Goal: Task Accomplishment & Management: Manage account settings

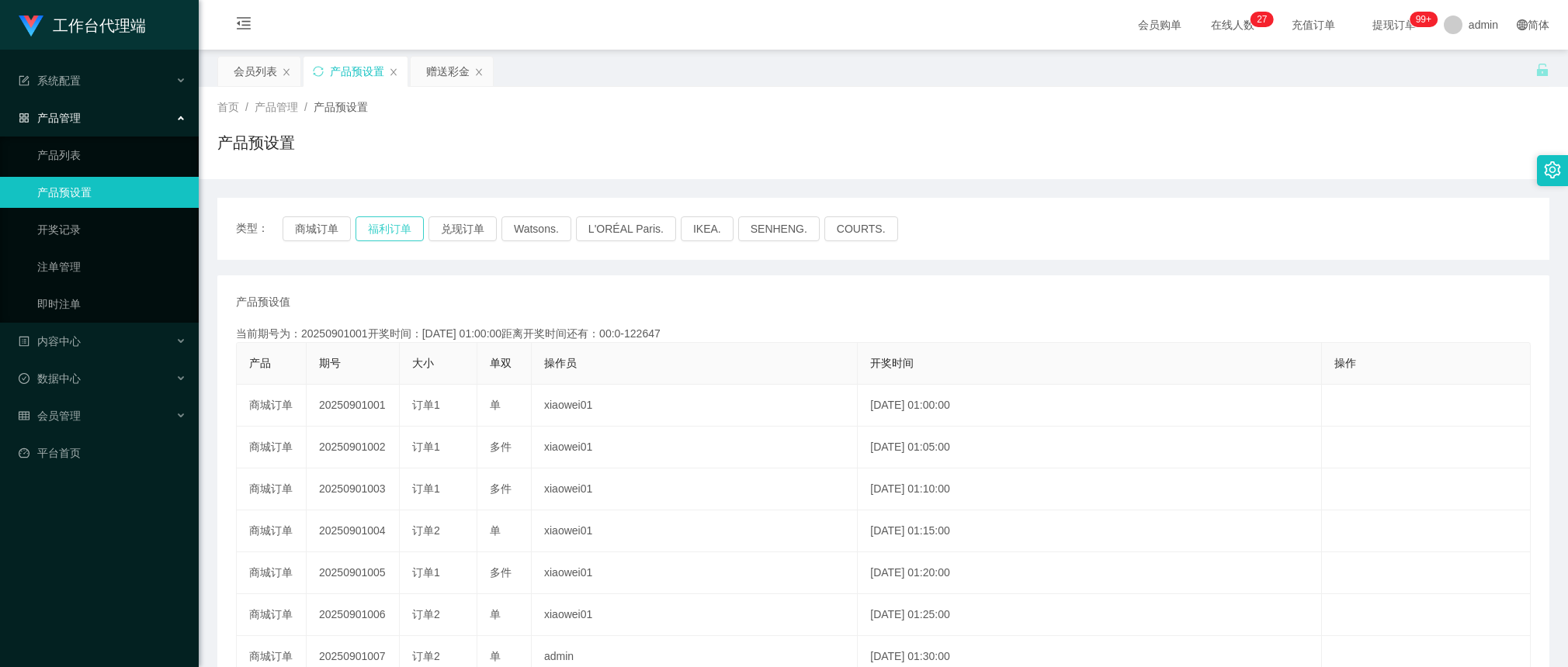
click at [388, 235] on button "福利订单" at bounding box center [389, 228] width 69 height 25
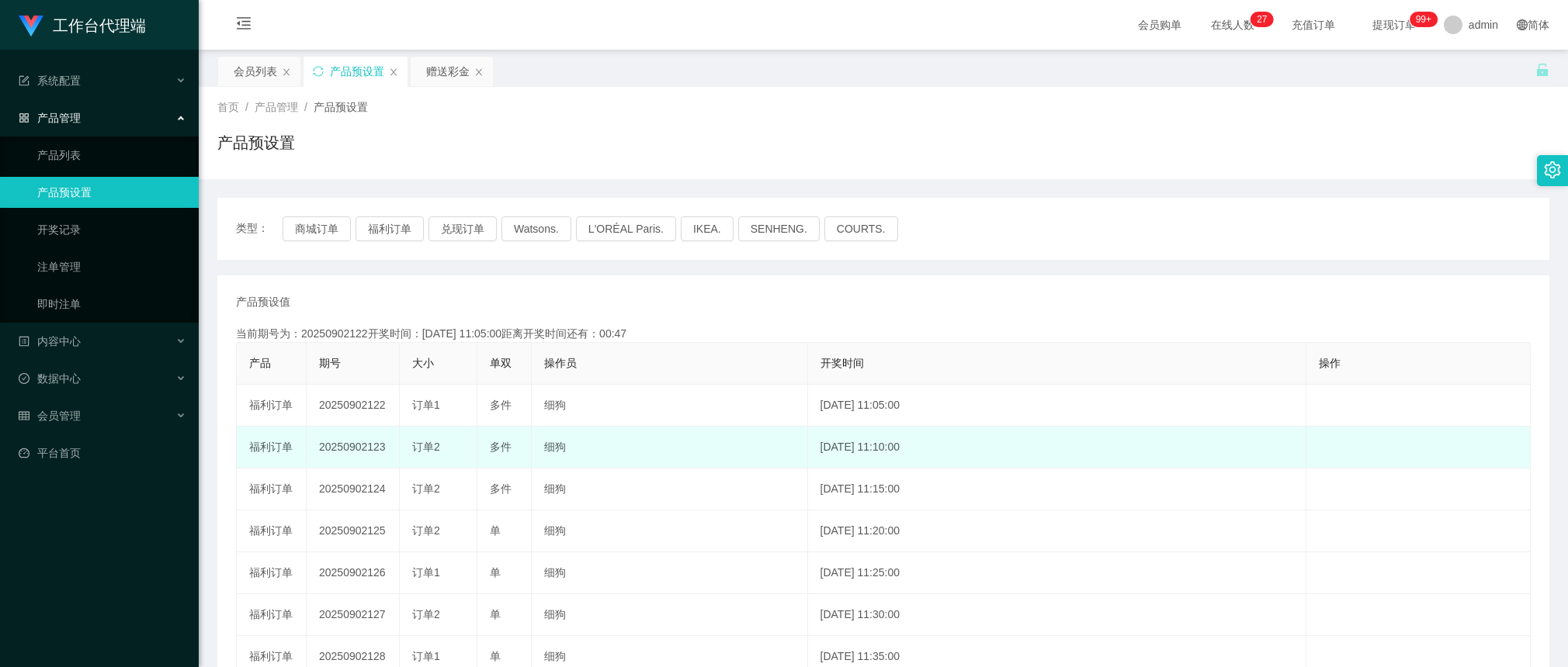
click at [363, 446] on td "20250902123" at bounding box center [353, 448] width 93 height 42
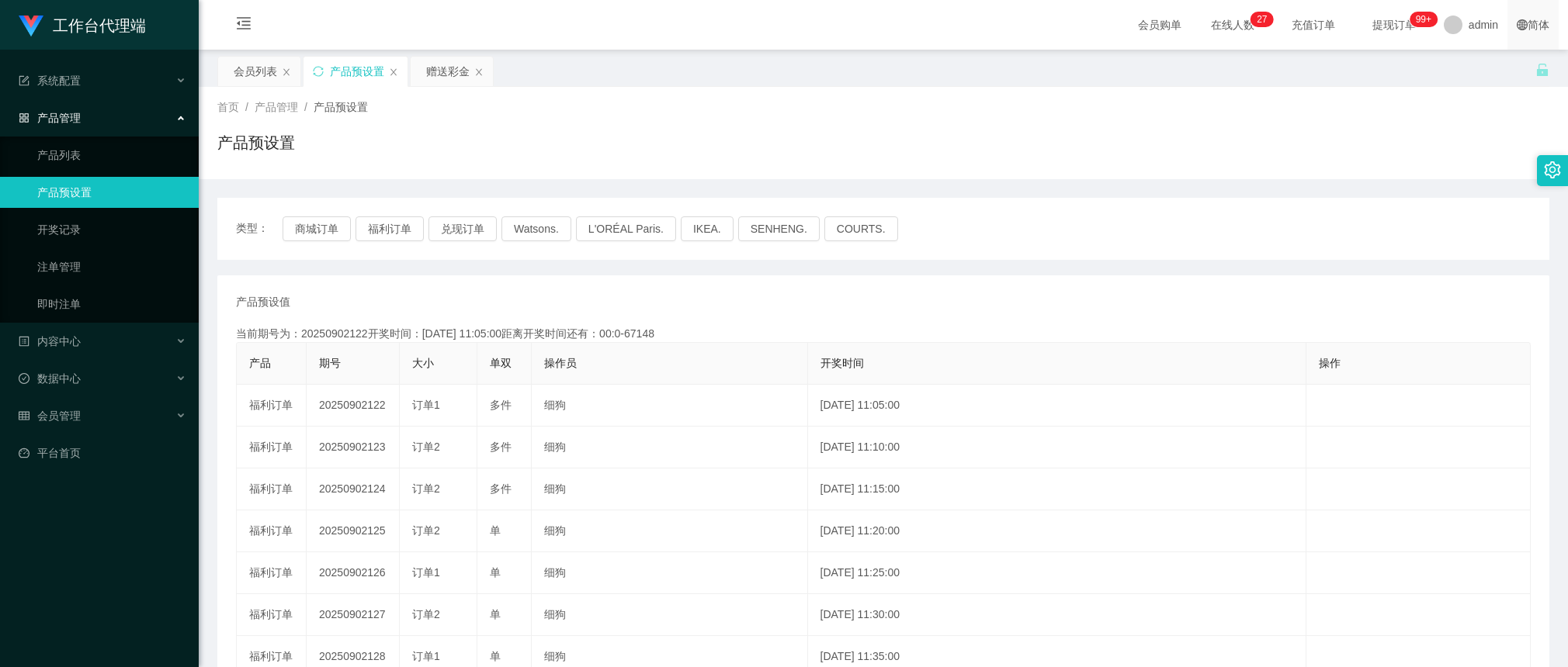
copy td "20250902123"
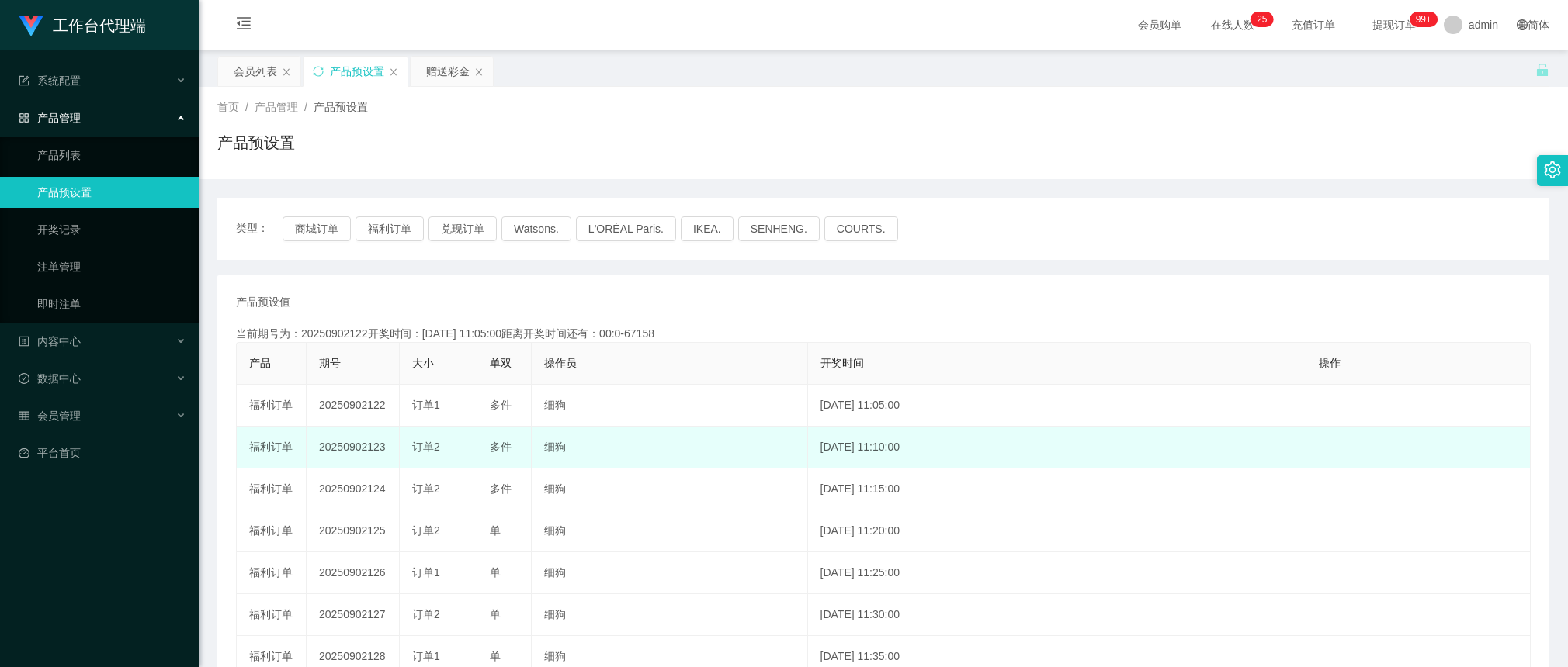
click at [371, 448] on td "20250902123" at bounding box center [353, 448] width 93 height 42
click at [370, 447] on td "20250902123" at bounding box center [353, 448] width 93 height 42
click at [344, 450] on td "20250902123" at bounding box center [353, 448] width 93 height 42
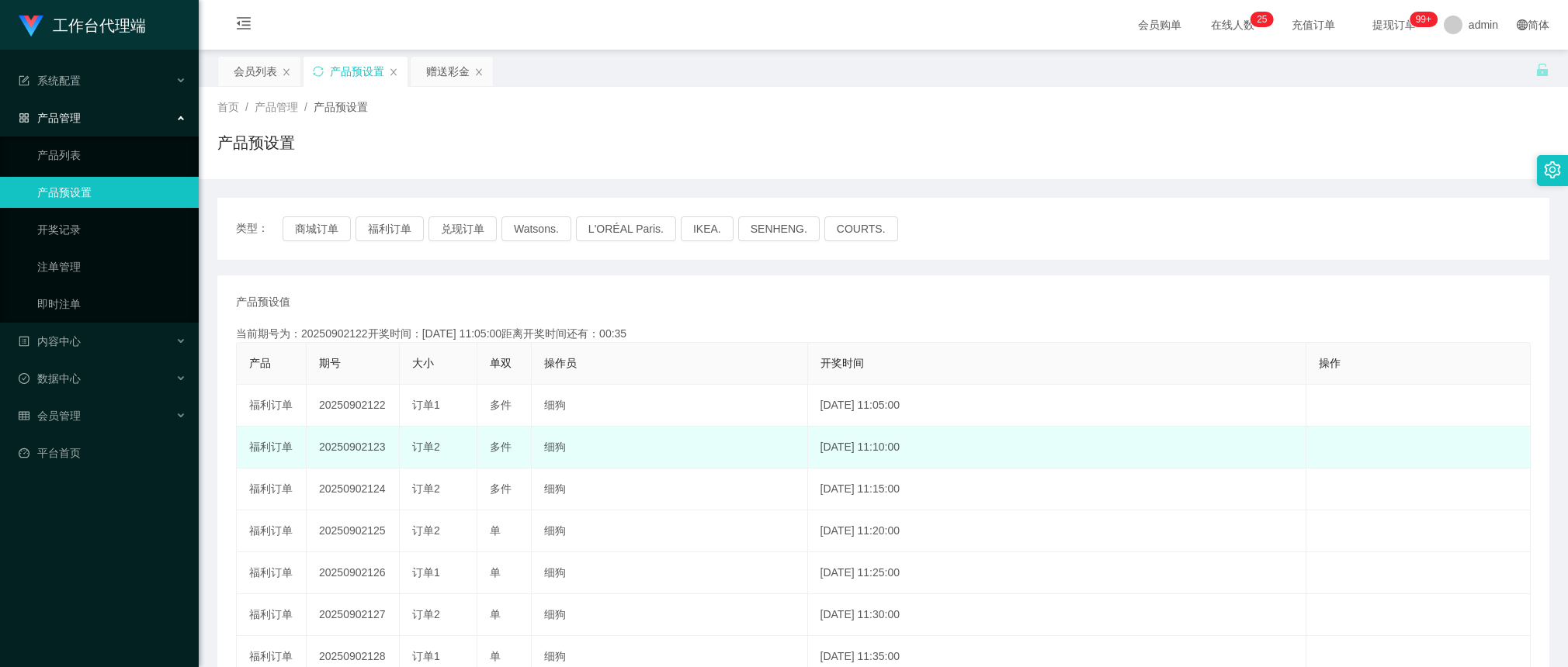
click at [359, 440] on td "20250902123" at bounding box center [353, 448] width 93 height 42
drag, startPoint x: 359, startPoint y: 440, endPoint x: 382, endPoint y: 443, distance: 23.2
click at [359, 440] on td "20250902123" at bounding box center [353, 448] width 93 height 42
copy td "20250902123"
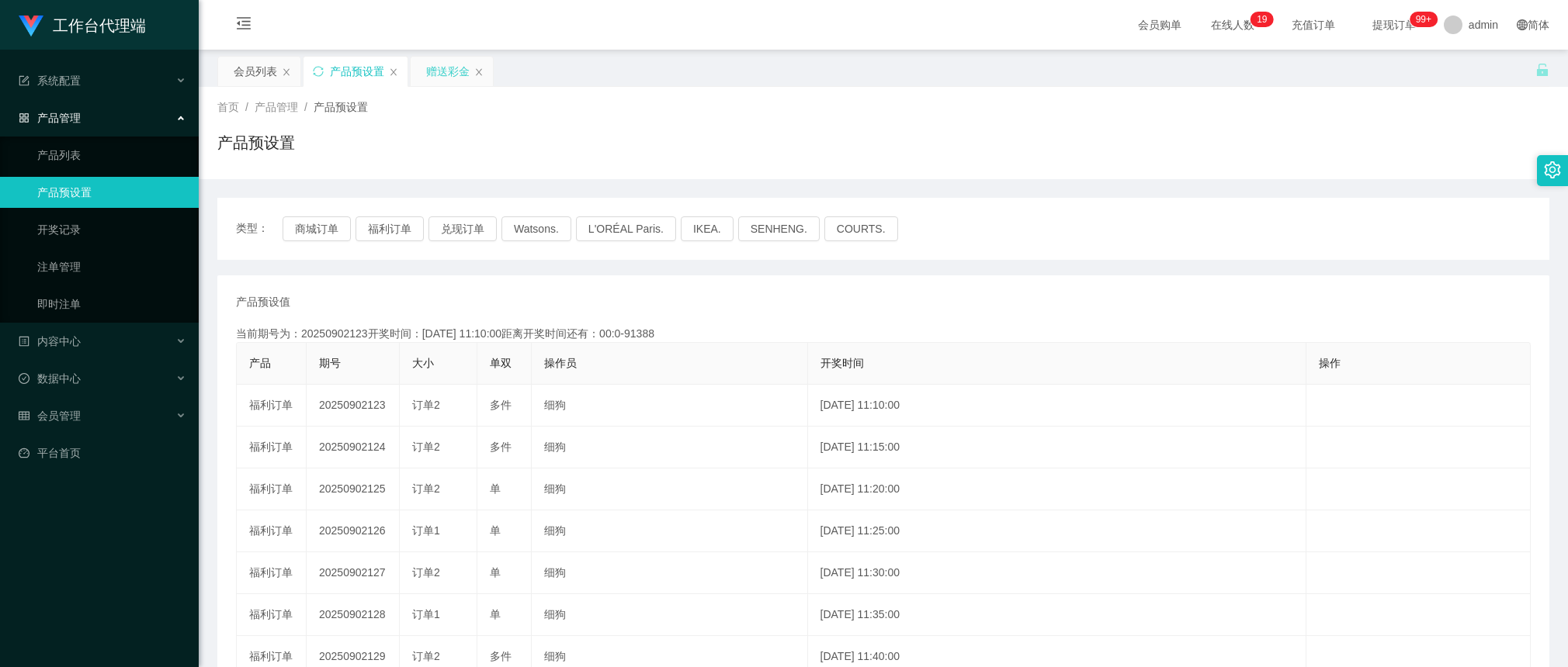
click at [462, 69] on div "赠送彩金" at bounding box center [448, 71] width 43 height 30
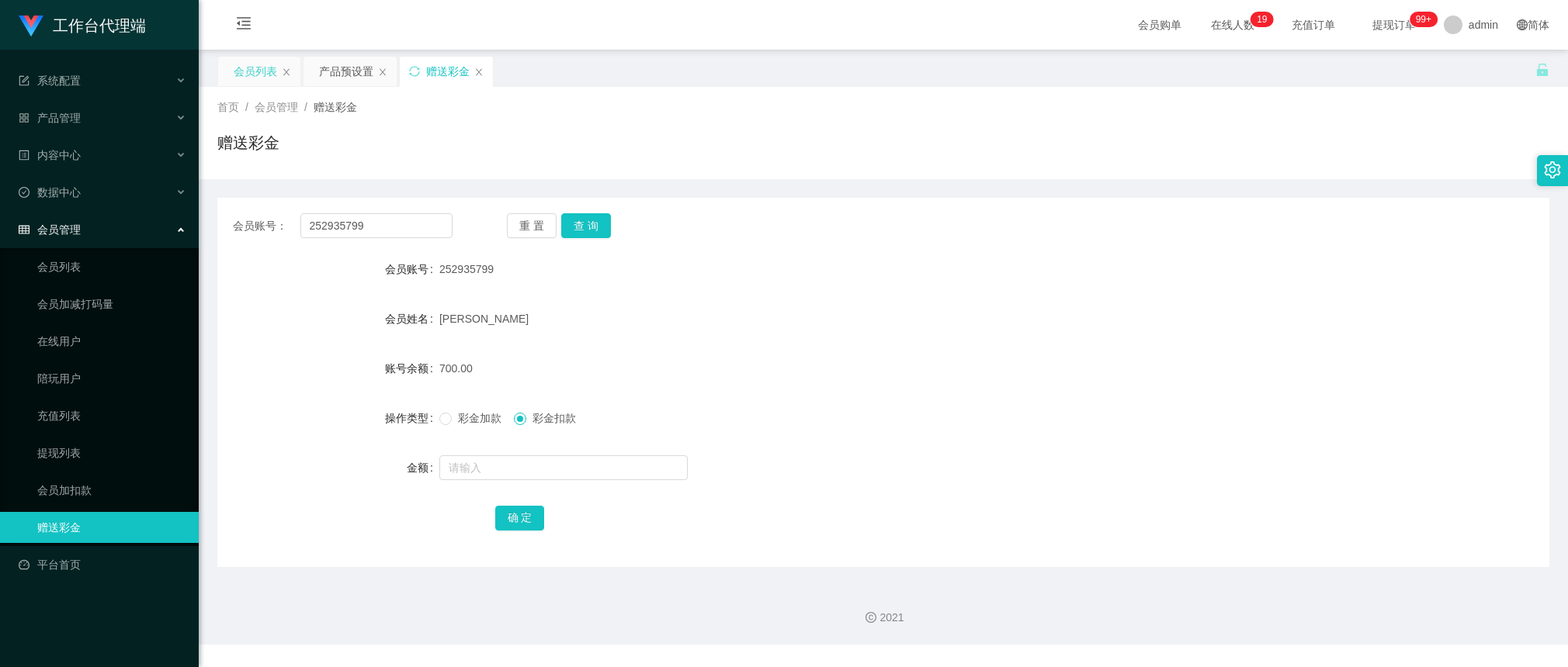
click at [246, 71] on div "会员列表" at bounding box center [255, 71] width 43 height 30
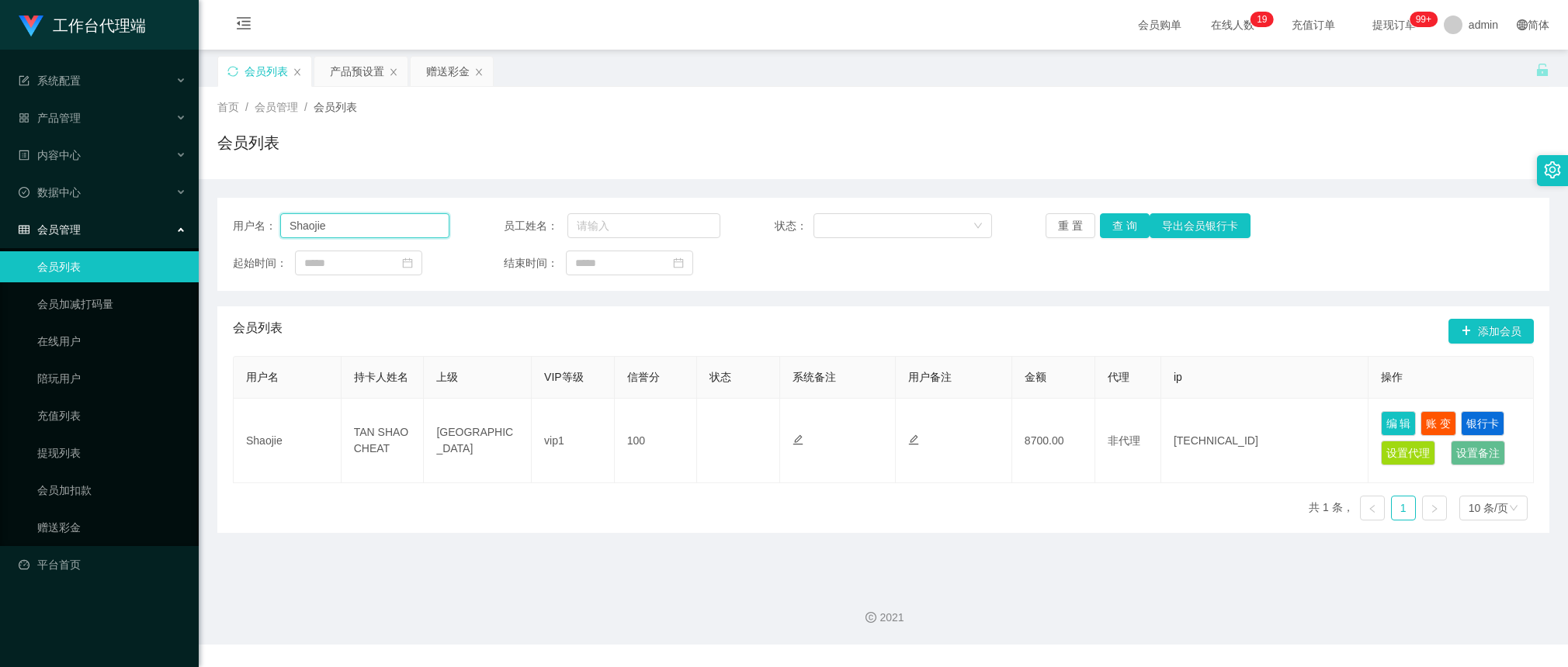
drag, startPoint x: 373, startPoint y: 231, endPoint x: 270, endPoint y: 227, distance: 103.1
click at [270, 227] on div "用户名： [PERSON_NAME]" at bounding box center [341, 225] width 216 height 25
click at [1110, 144] on div "会员列表" at bounding box center [883, 148] width 1332 height 36
click at [1119, 221] on button "查 询" at bounding box center [1124, 225] width 49 height 25
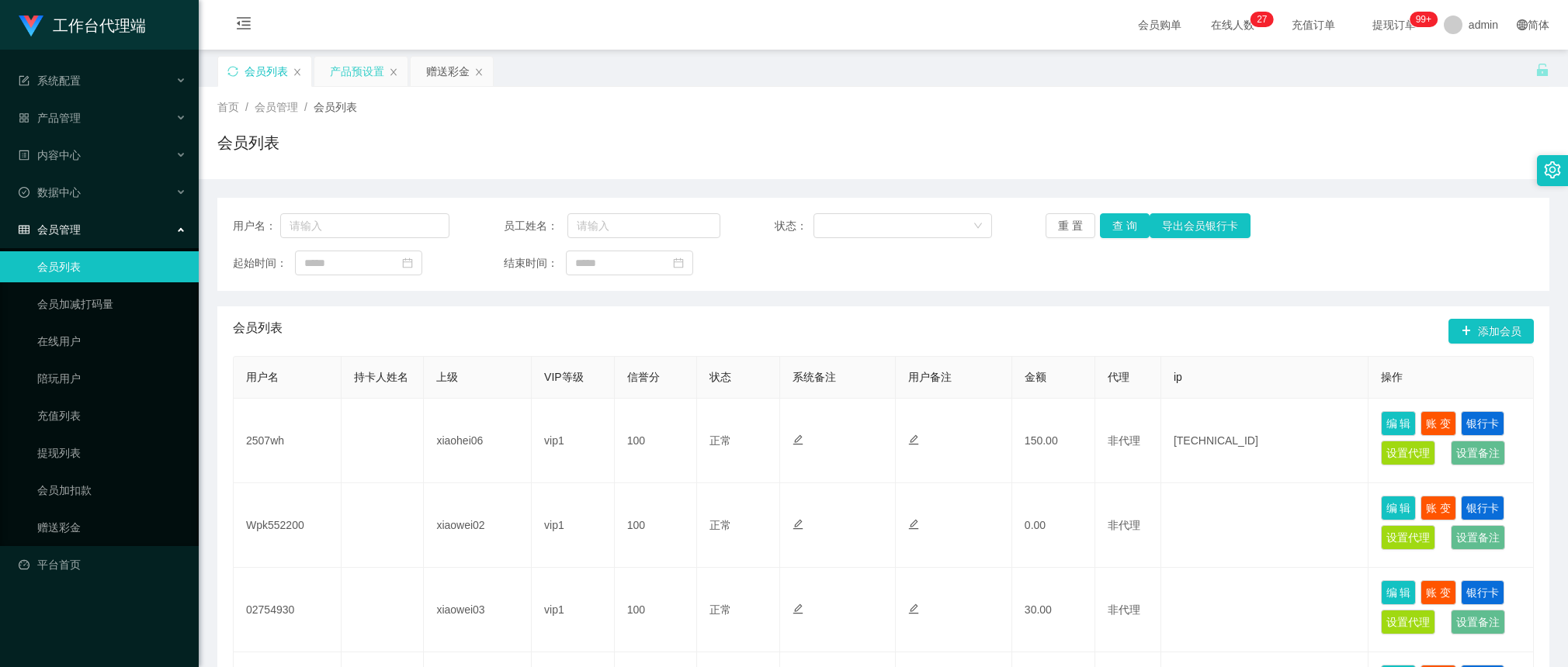
click at [348, 67] on div "产品预设置" at bounding box center [357, 71] width 54 height 30
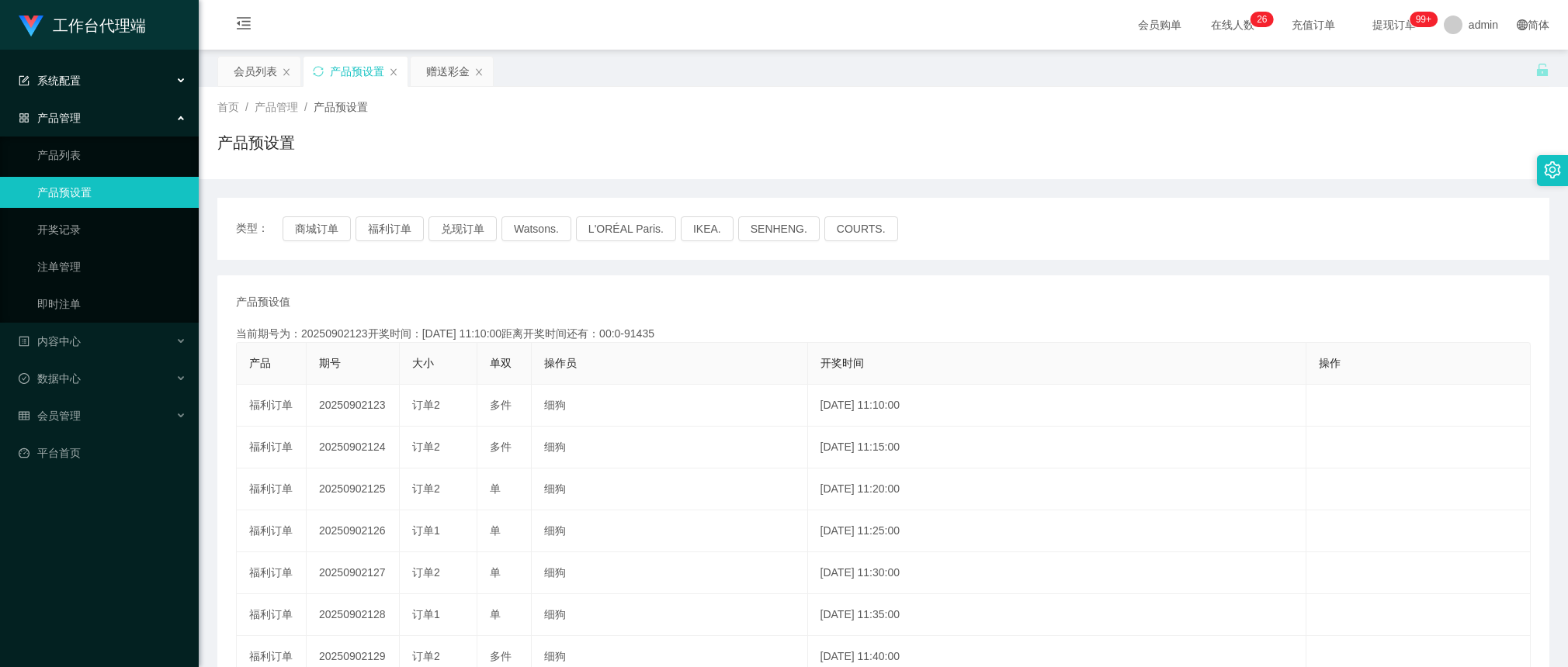
click at [107, 72] on div "系统配置" at bounding box center [99, 81] width 199 height 31
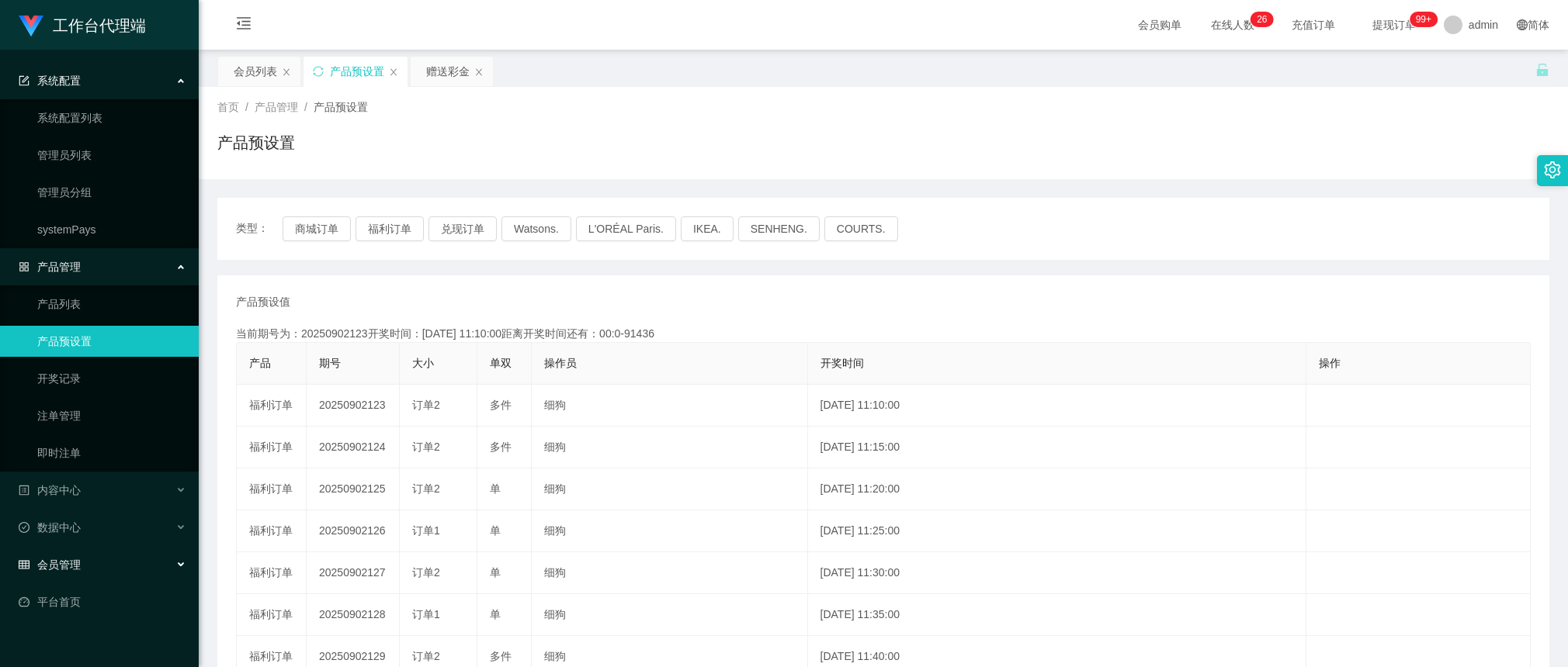
click at [103, 551] on div "会员管理" at bounding box center [99, 565] width 199 height 31
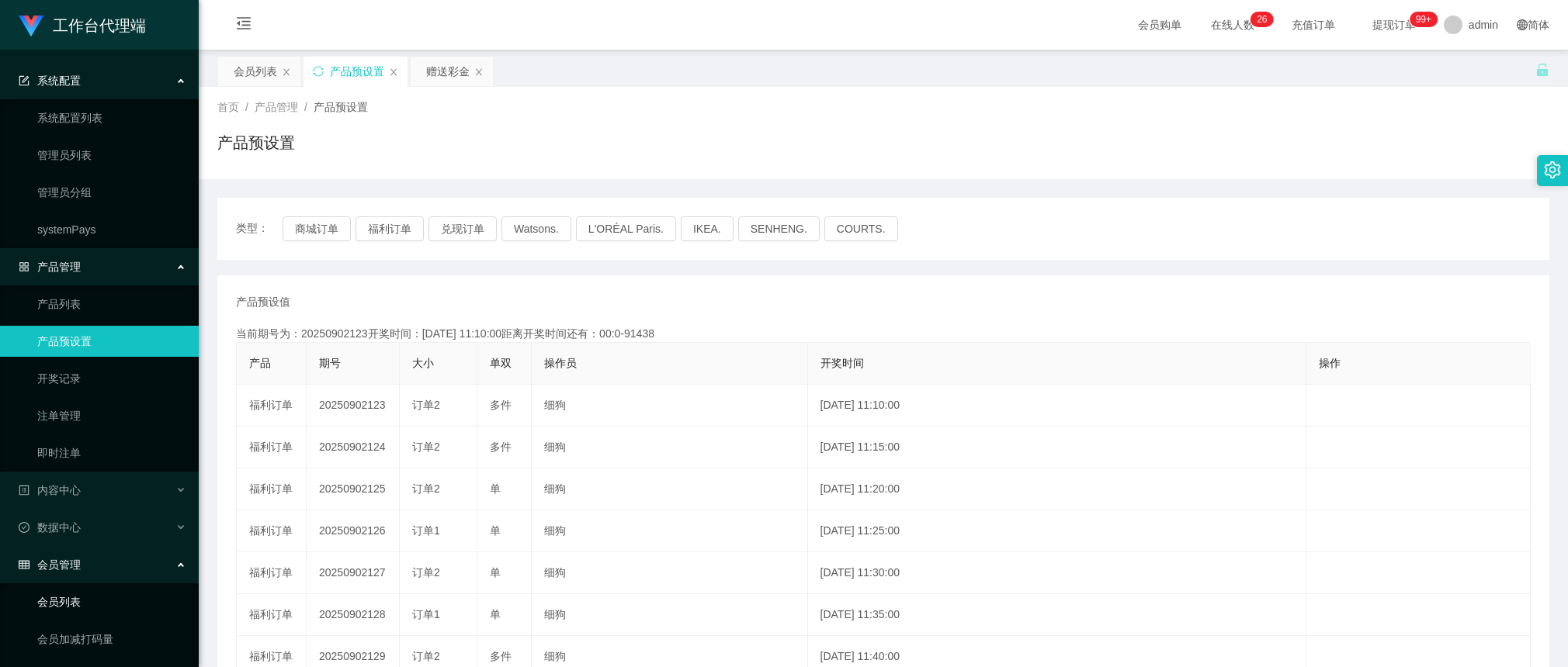
click at [93, 602] on link "会员列表" at bounding box center [112, 602] width 149 height 31
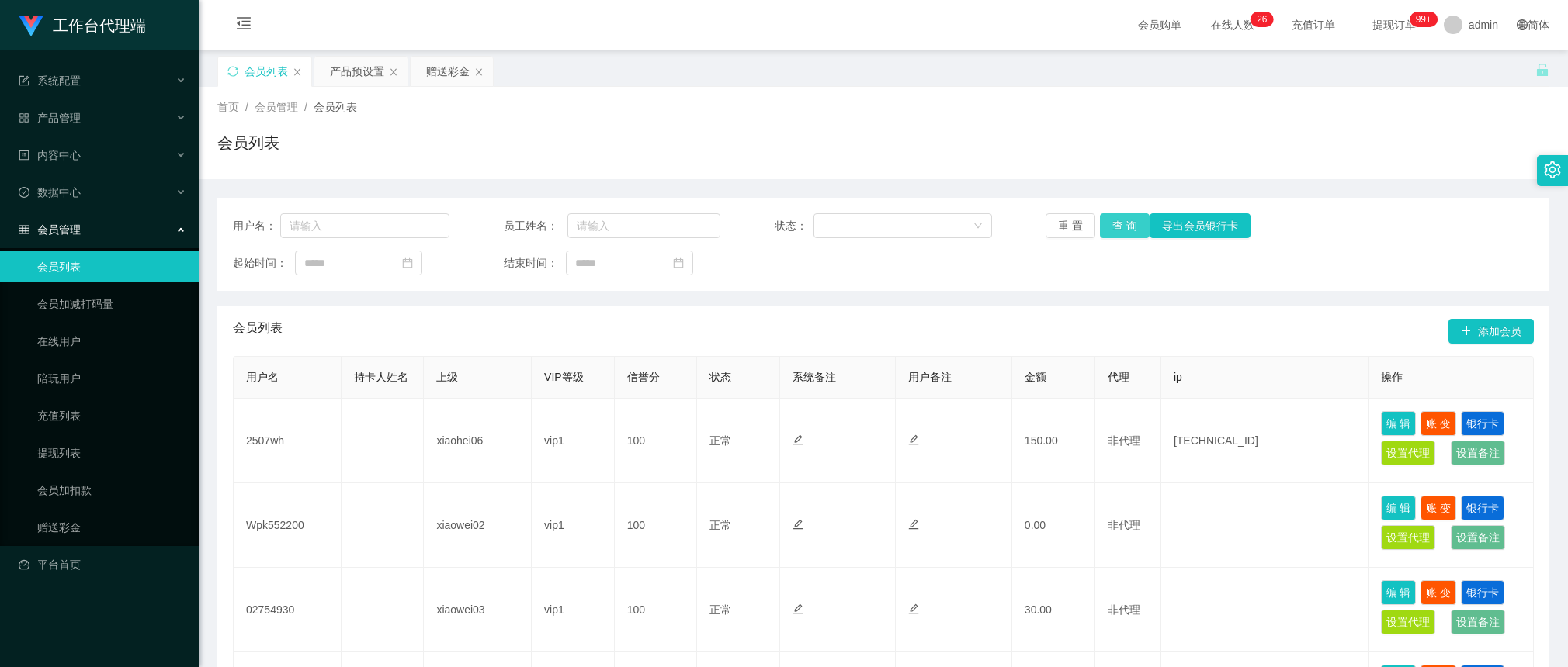
click at [1120, 227] on button "查 询" at bounding box center [1124, 225] width 49 height 25
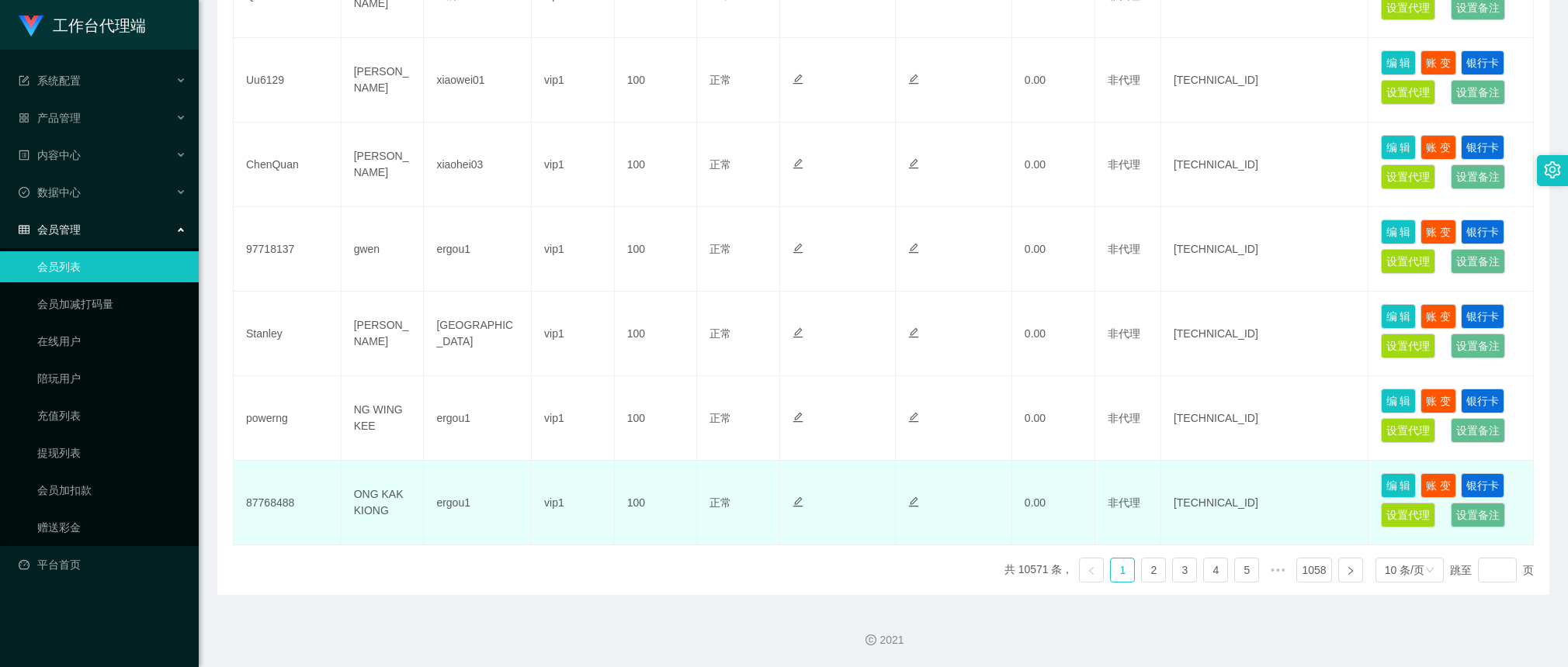
scroll to position [701, 0]
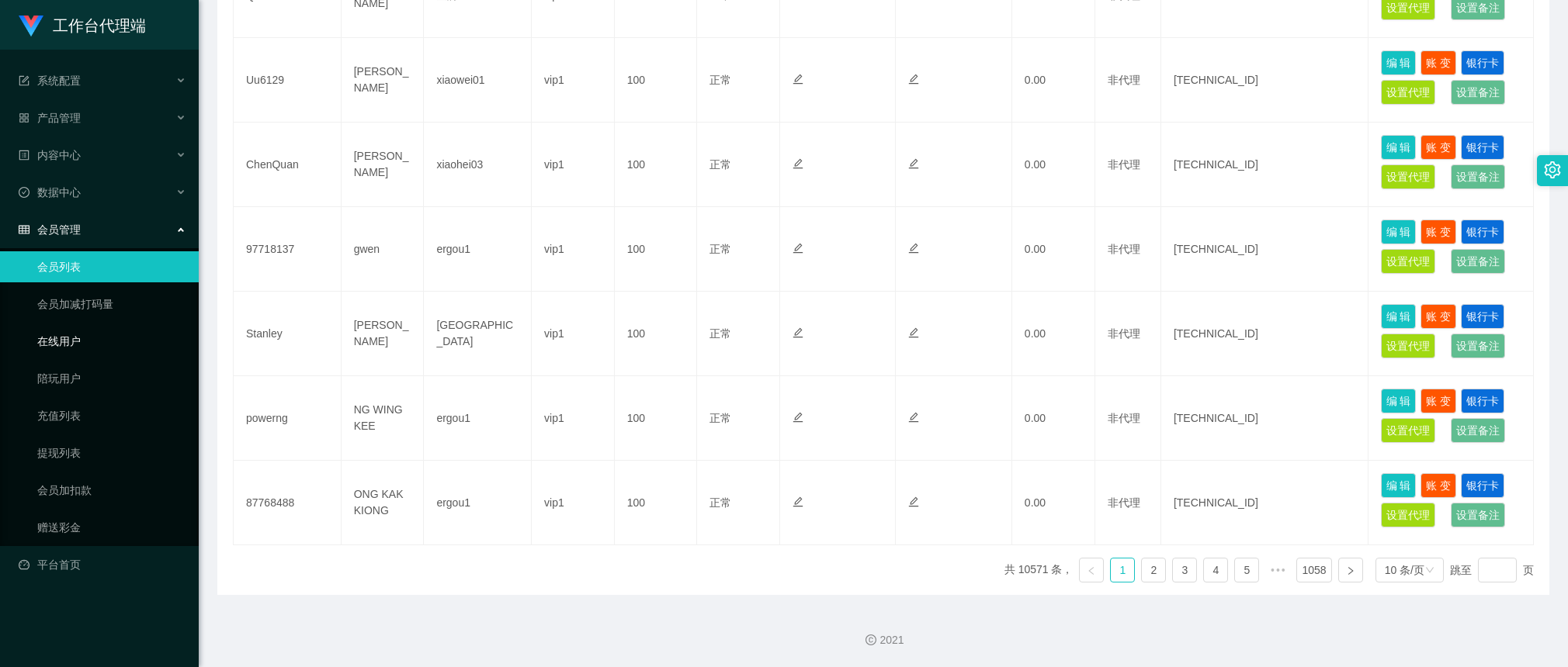
click at [98, 326] on link "在线用户" at bounding box center [112, 341] width 149 height 31
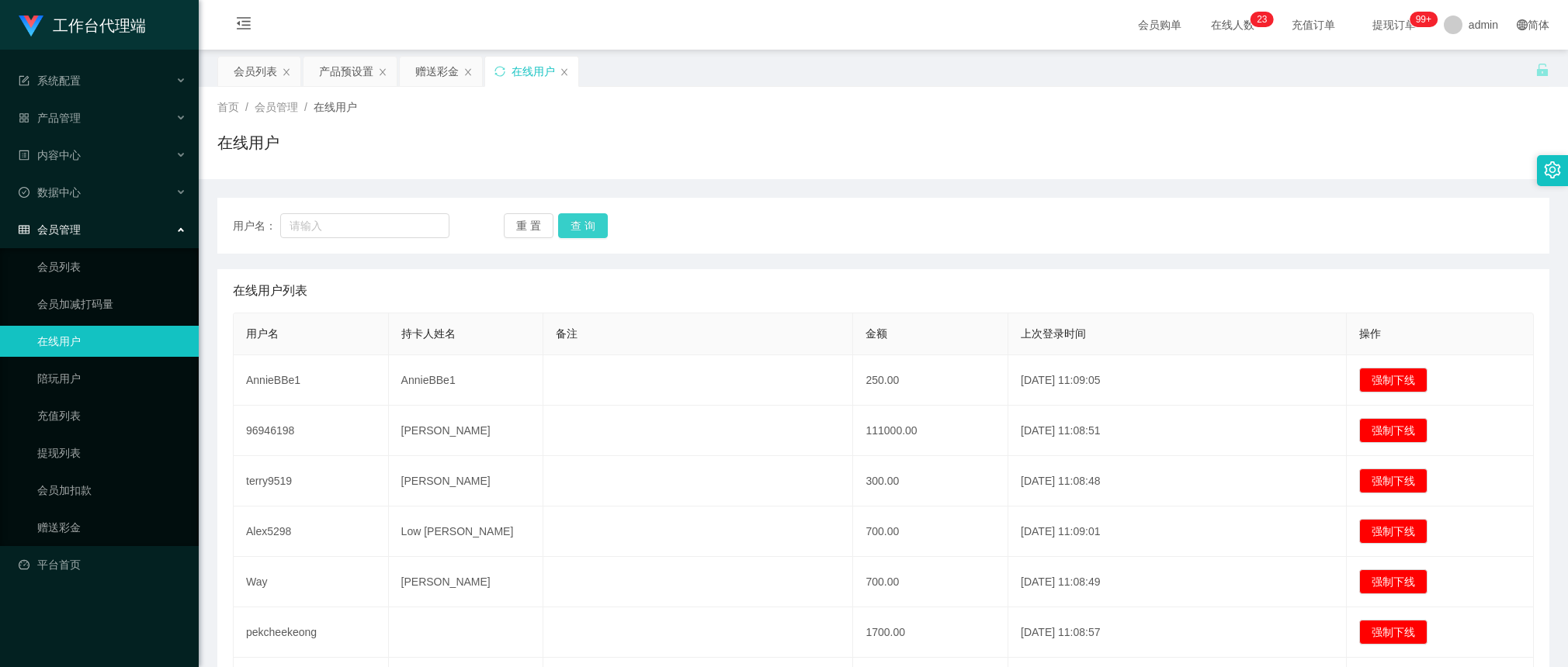
click at [579, 218] on button "查 询" at bounding box center [583, 225] width 49 height 25
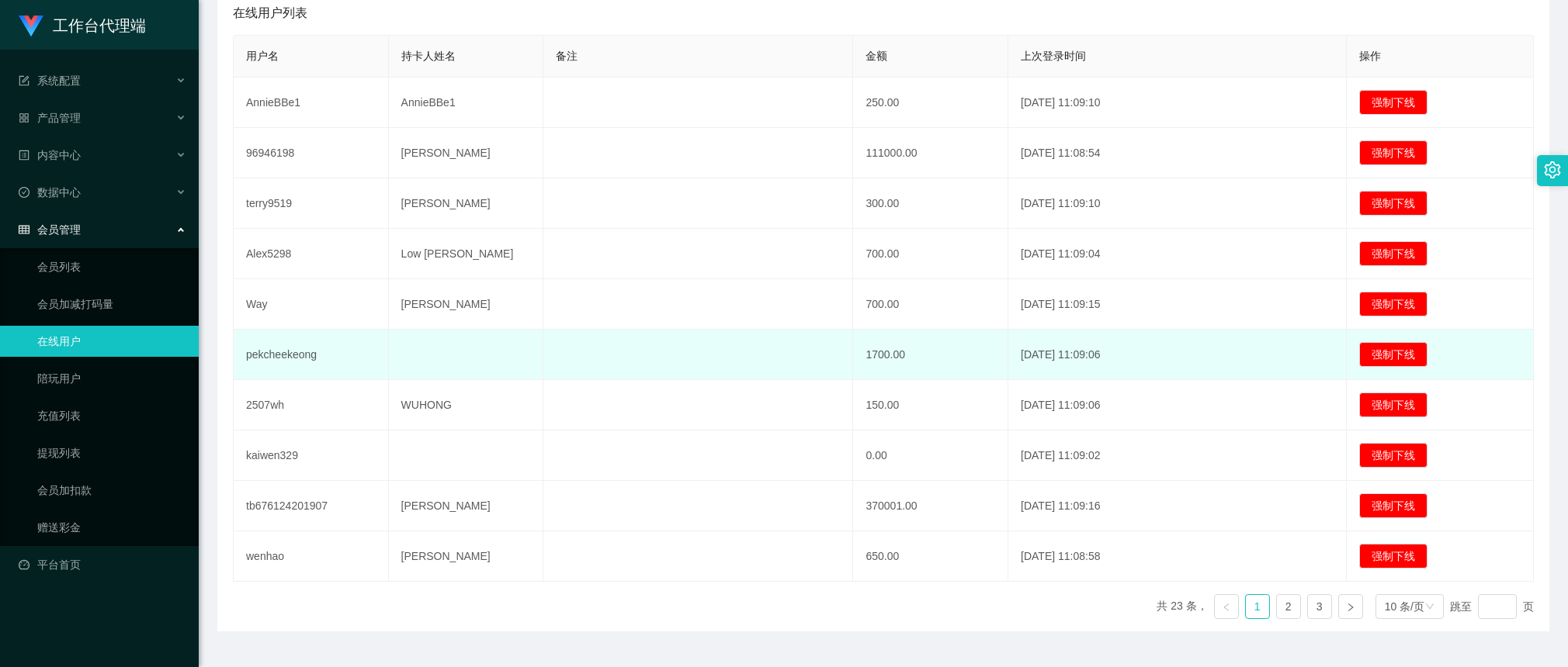
scroll to position [316, 0]
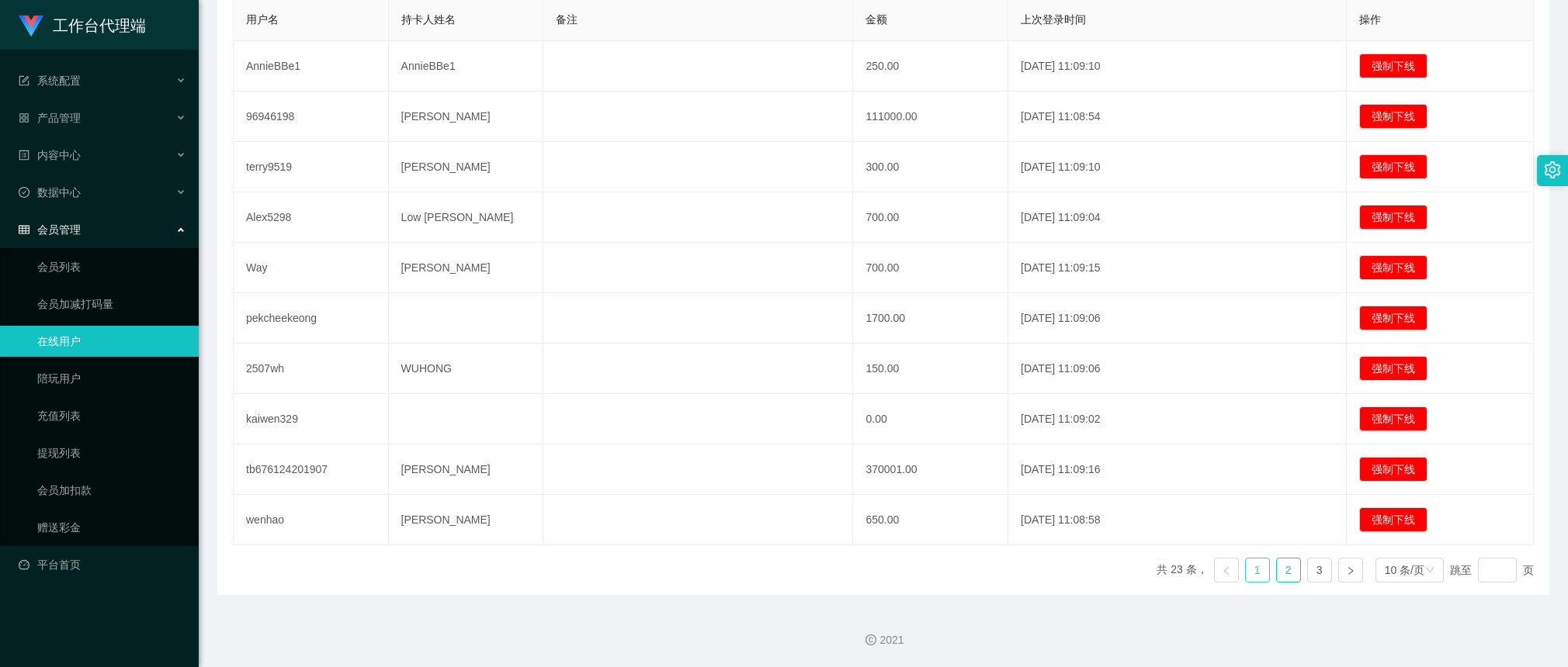
click at [1287, 578] on link "2" at bounding box center [1288, 570] width 23 height 23
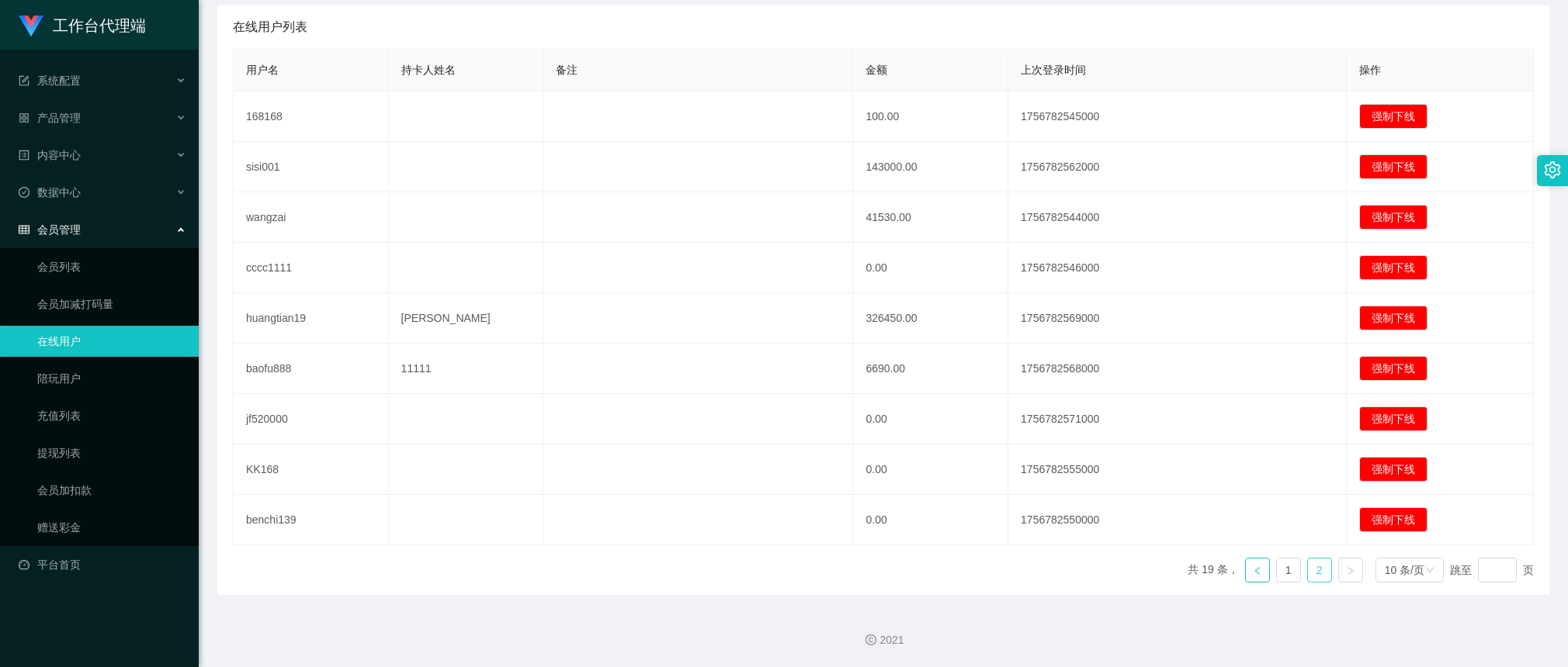
scroll to position [266, 0]
click at [1278, 577] on link "1" at bounding box center [1288, 570] width 23 height 23
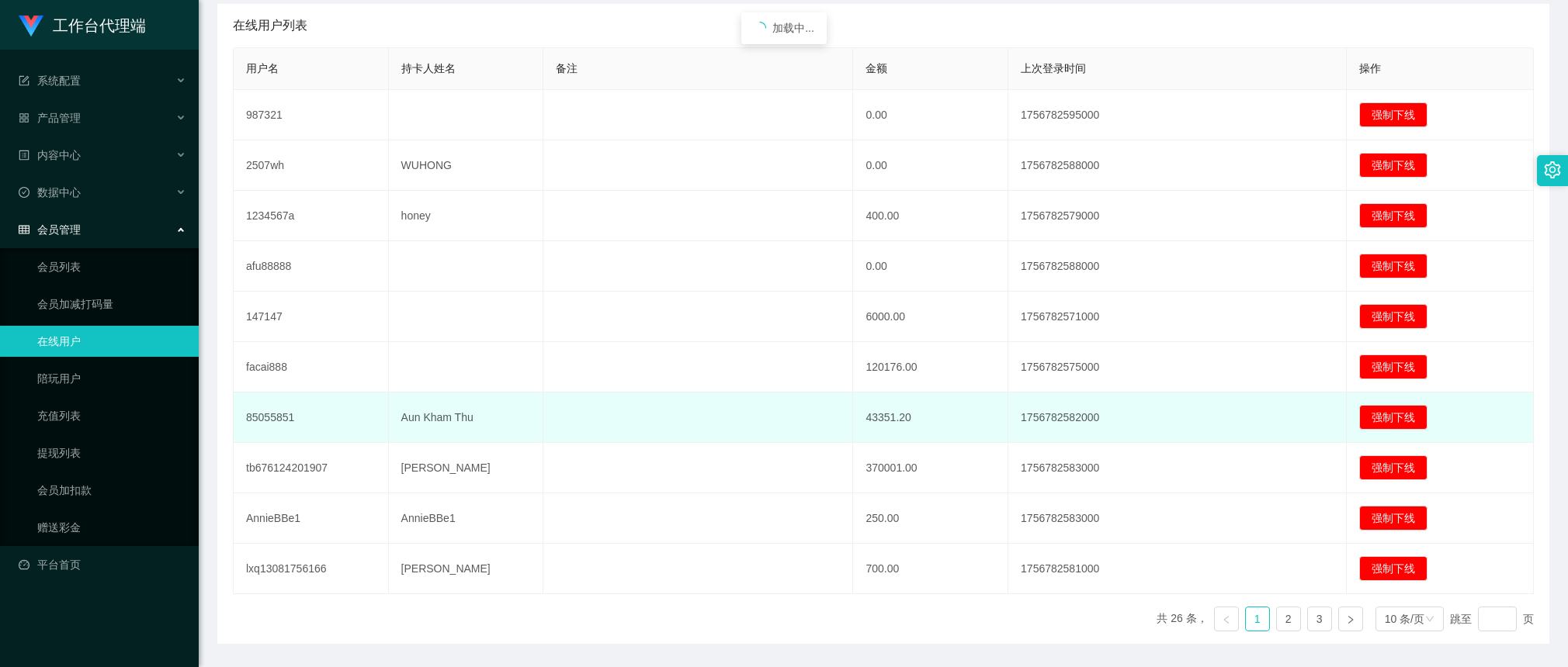
click at [268, 417] on td "85055851" at bounding box center [311, 417] width 156 height 50
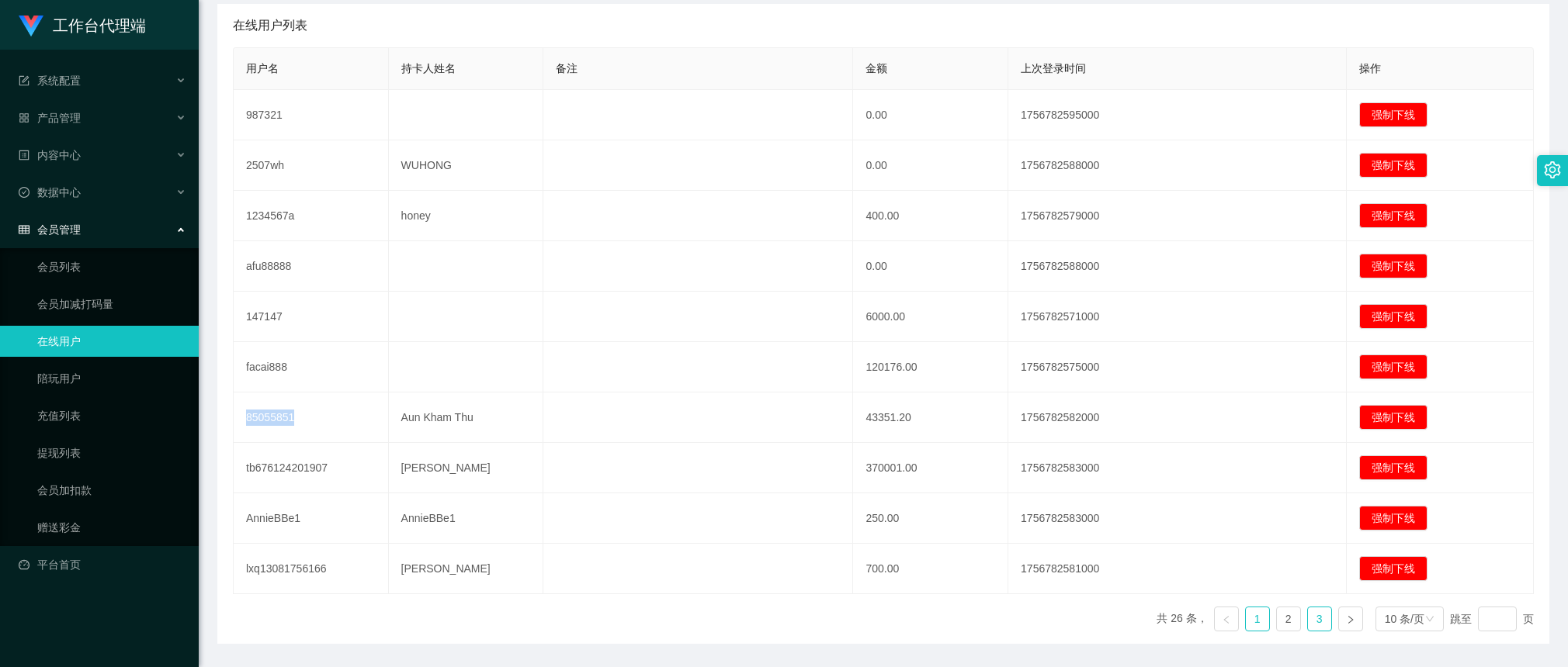
click at [1308, 618] on link "3" at bounding box center [1319, 619] width 23 height 23
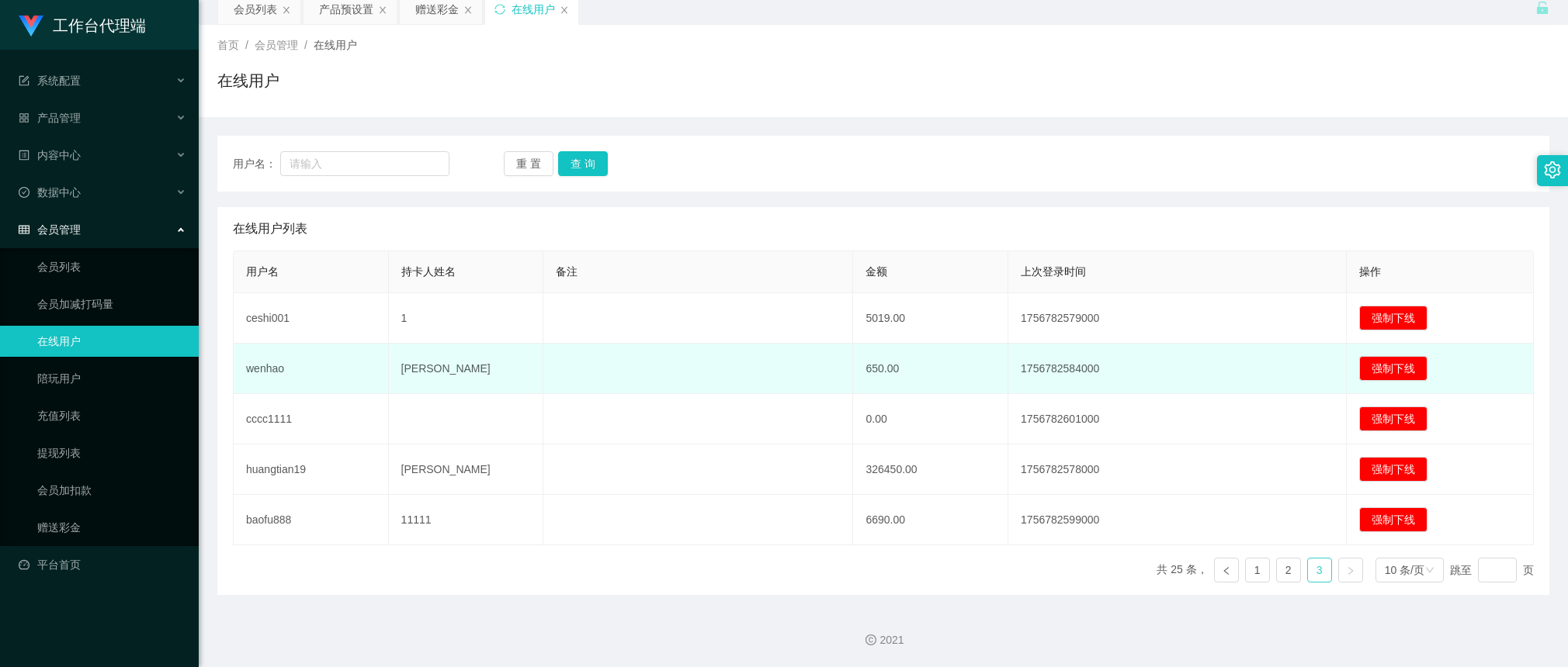
scroll to position [63, 0]
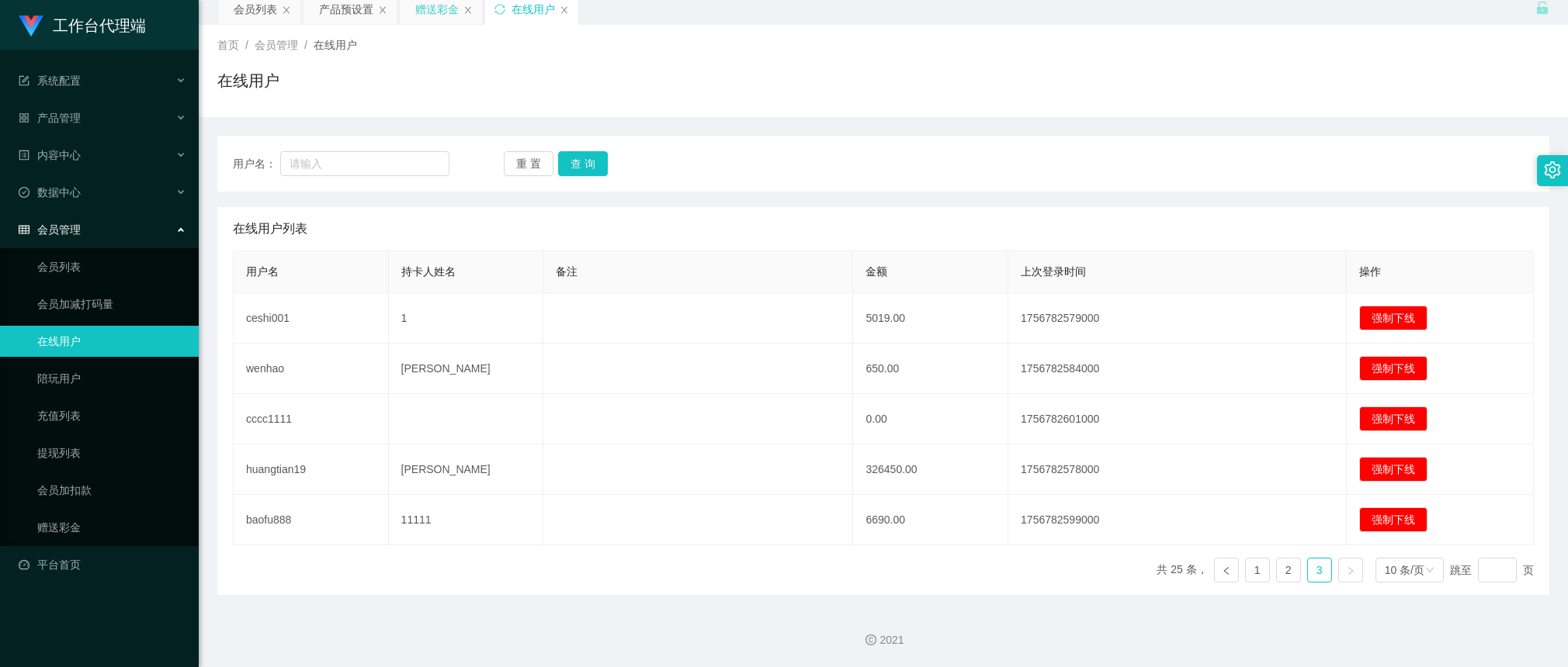
click at [432, 10] on div "赠送彩金" at bounding box center [436, 9] width 43 height 30
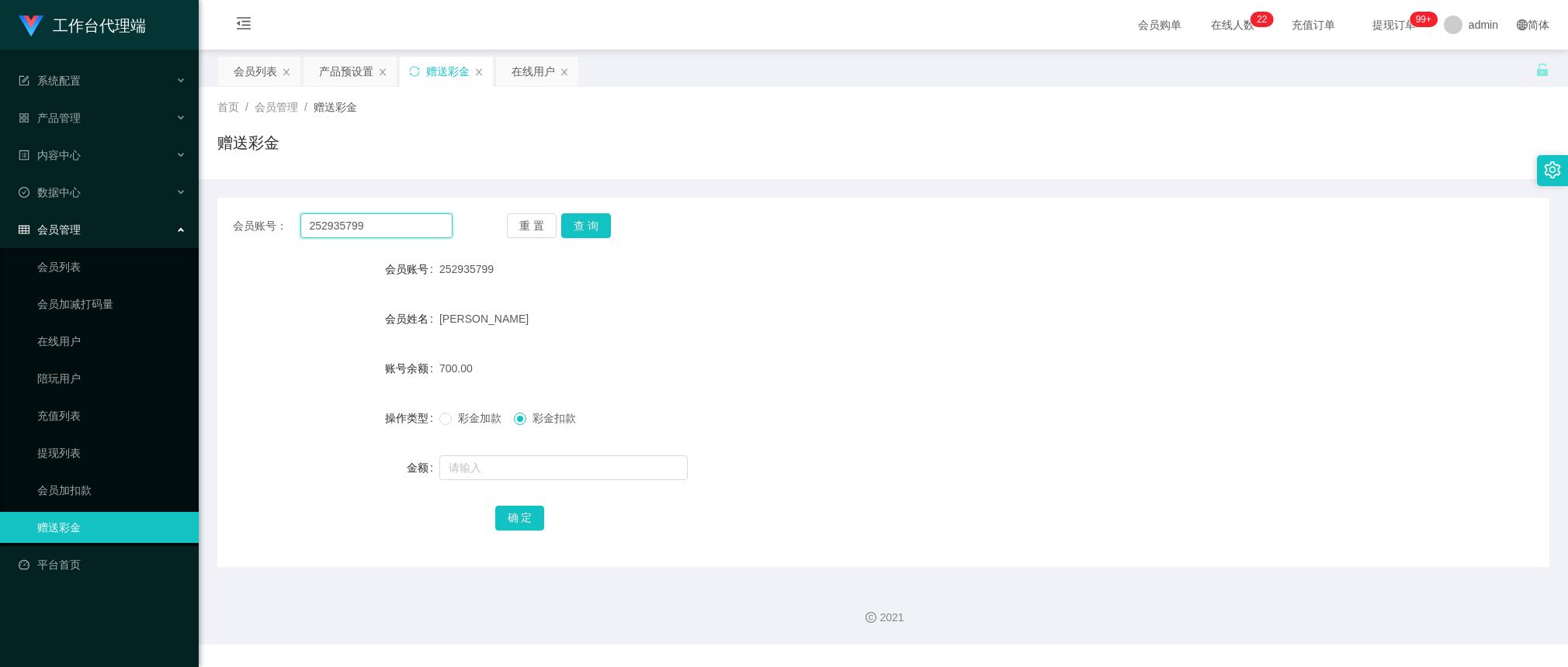
click at [386, 223] on input "252935799" at bounding box center [376, 225] width 152 height 25
paste input "81288978"
type input "81288978"
click at [598, 223] on button "查 询" at bounding box center [586, 225] width 49 height 25
click at [485, 462] on input "text" at bounding box center [563, 468] width 248 height 25
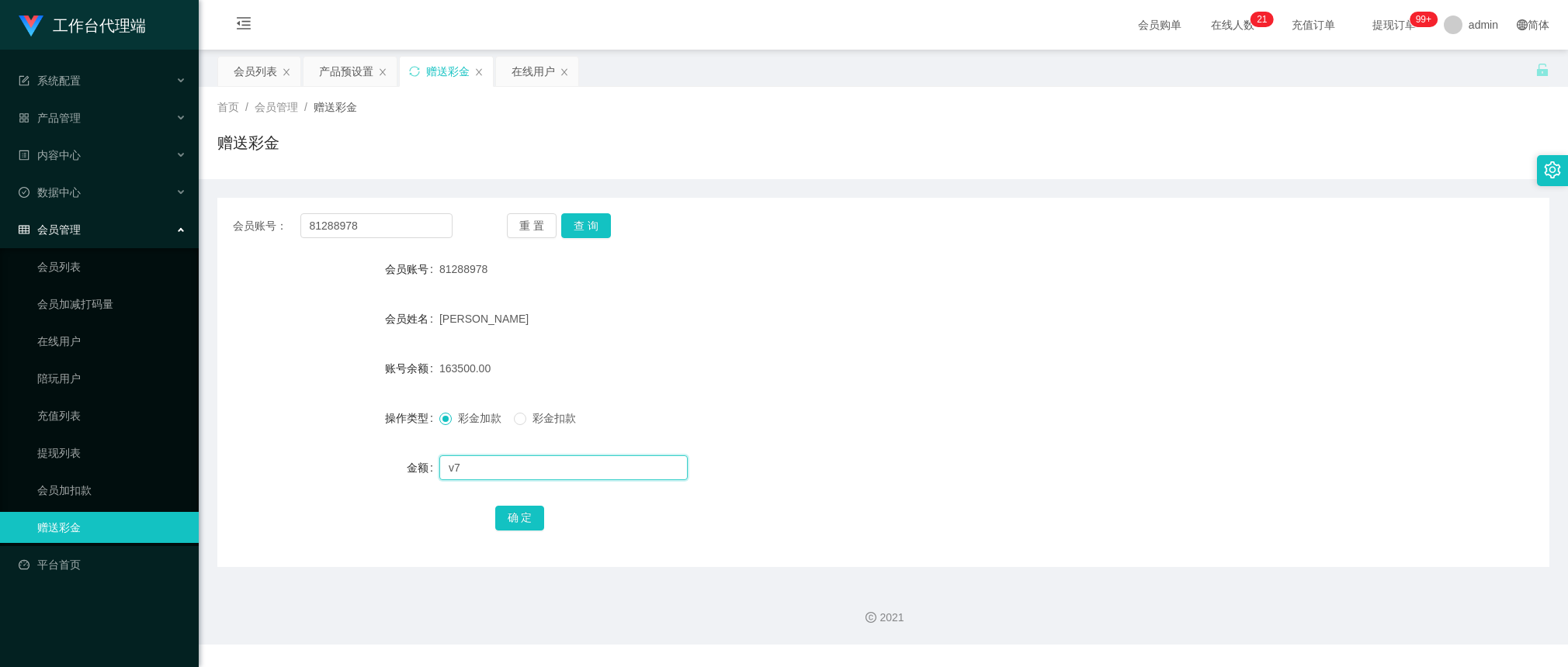
type input "v"
type input "90000"
click at [537, 519] on button "确 定" at bounding box center [520, 518] width 49 height 25
drag, startPoint x: 390, startPoint y: 227, endPoint x: 435, endPoint y: 195, distance: 55.2
click at [390, 227] on input "81288978" at bounding box center [376, 225] width 152 height 25
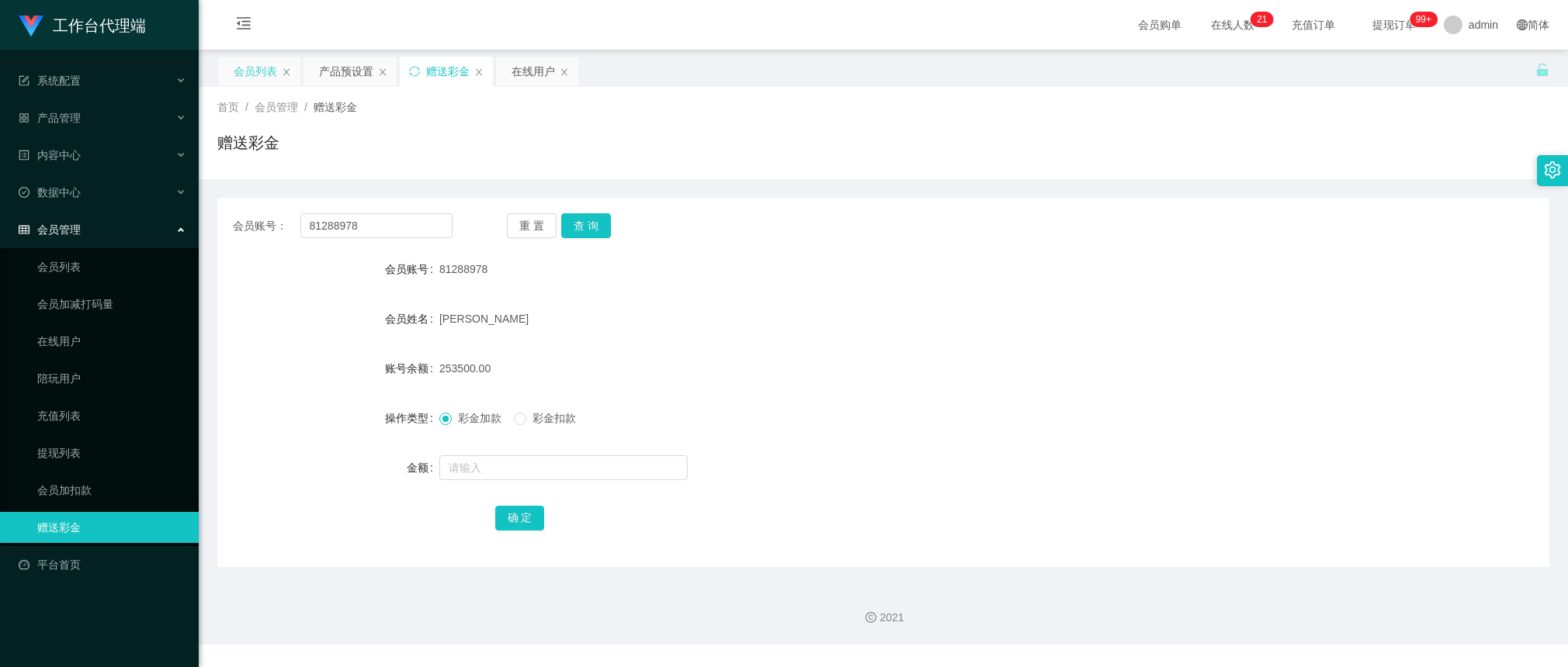
click at [251, 69] on div "会员列表" at bounding box center [255, 71] width 43 height 30
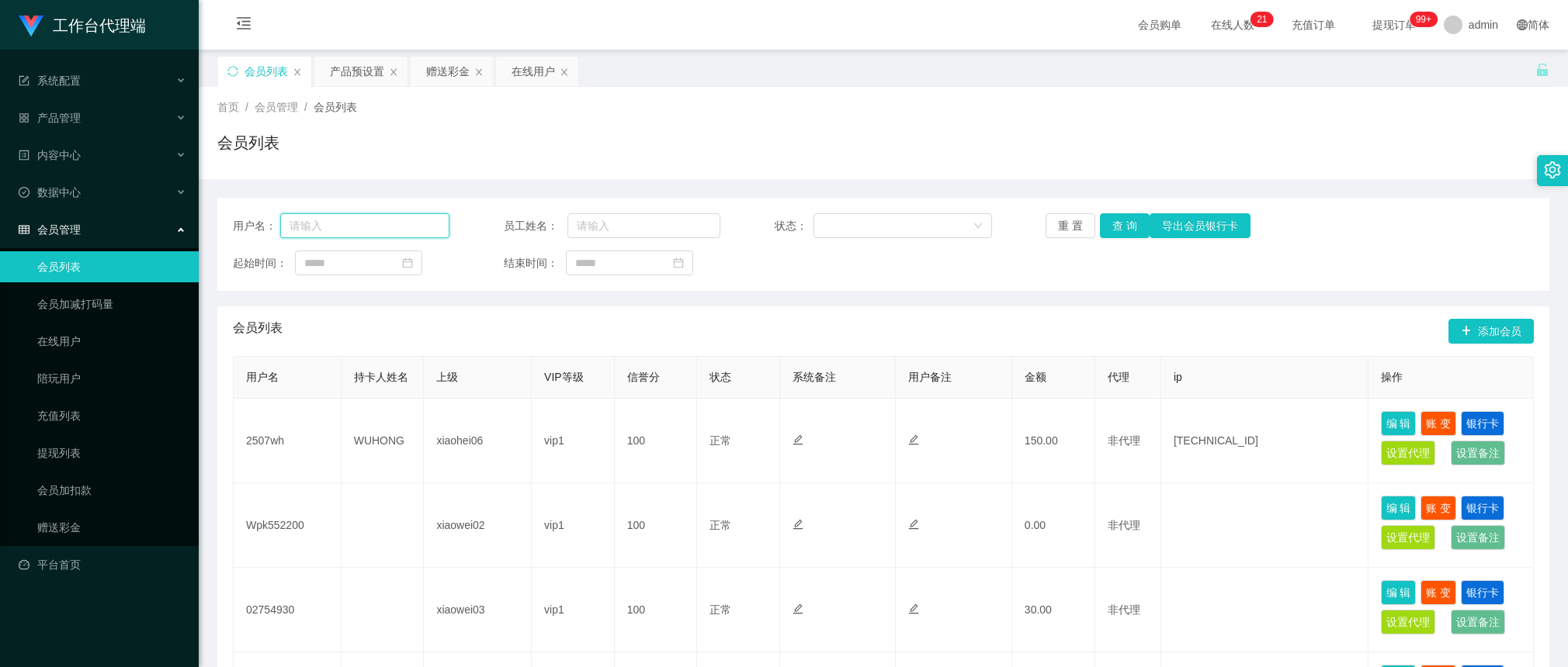
click at [421, 227] on input "text" at bounding box center [365, 225] width 169 height 25
paste input "81288978"
type input "81288978"
click at [1114, 225] on button "查 询" at bounding box center [1124, 225] width 49 height 25
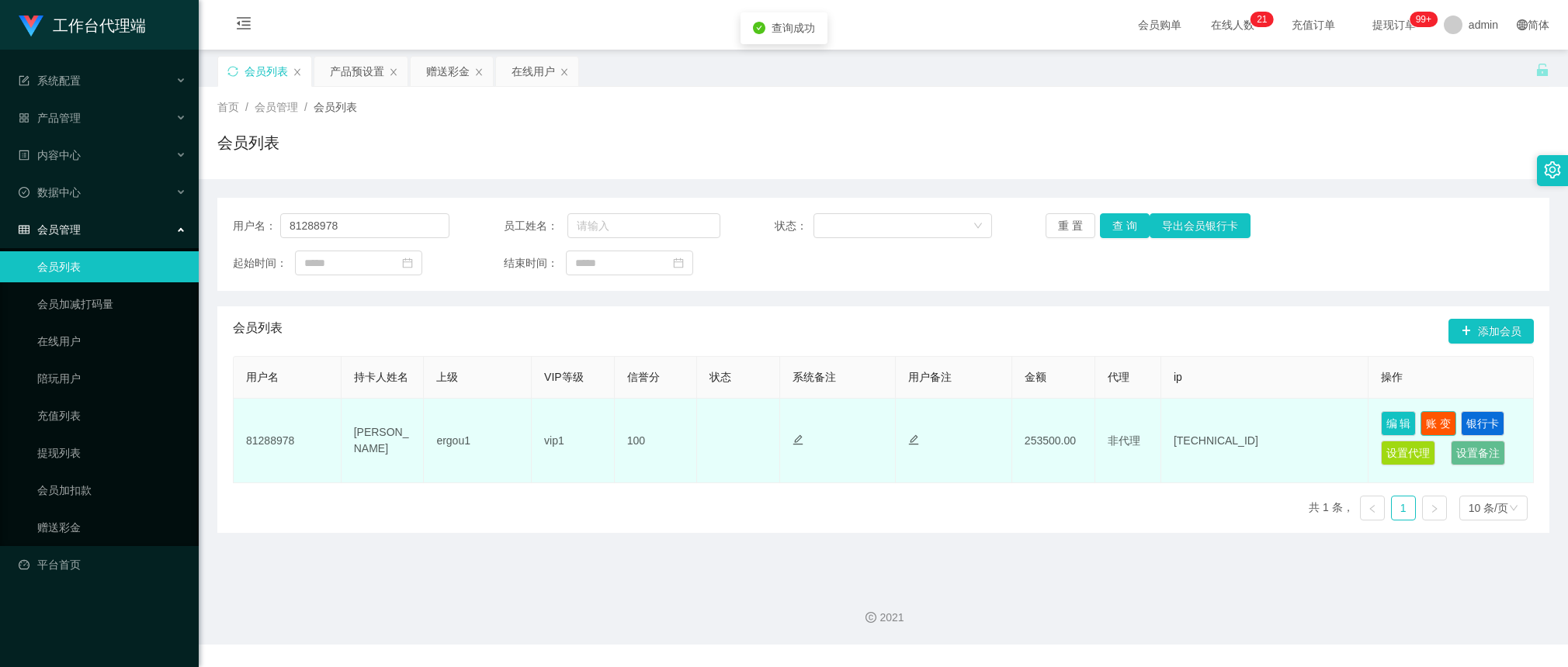
click at [1436, 421] on button "账 变" at bounding box center [1438, 423] width 36 height 25
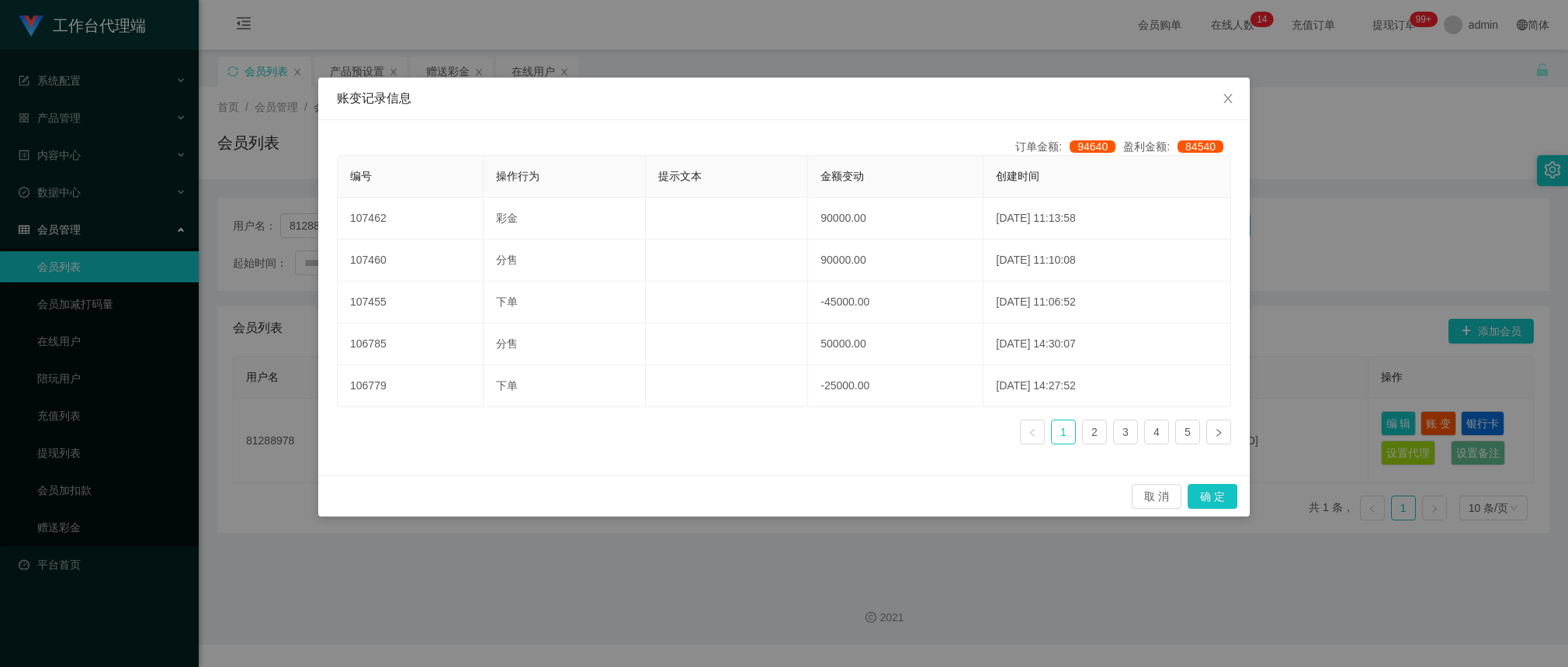
click at [998, 583] on div "账变记录信息 订单金额: 94640 盈利金额: 84540 编号 操作行为 提示文本 金额变动 创建时间 107462 彩金 90000.00 [DATE]…" at bounding box center [784, 334] width 1568 height 667
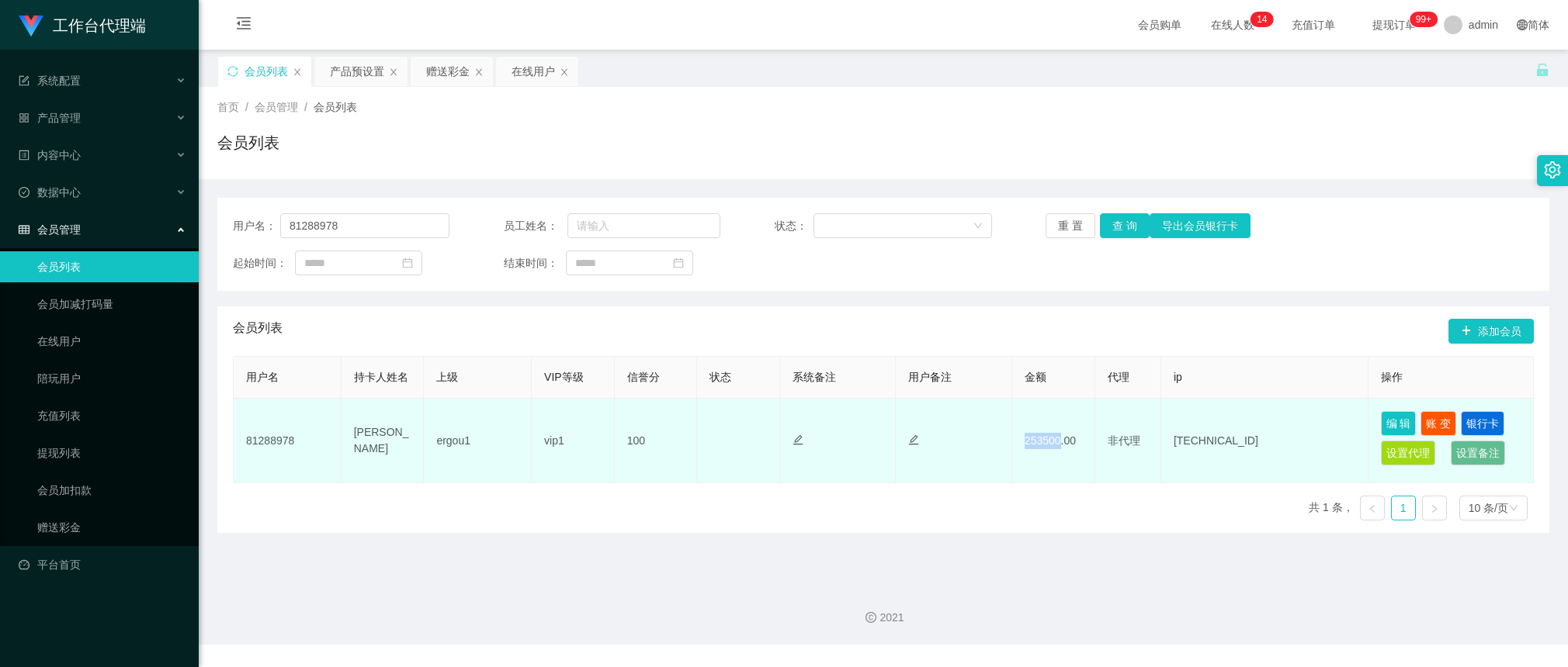
drag, startPoint x: 1052, startPoint y: 440, endPoint x: 997, endPoint y: 433, distance: 55.4
click at [997, 433] on tr "81288978 [PERSON_NAME] ergou1 vip1 100 正常 禁止登录 禁止投注 253500.00 非代理 [TECHNICAL_ID…" at bounding box center [883, 441] width 1300 height 85
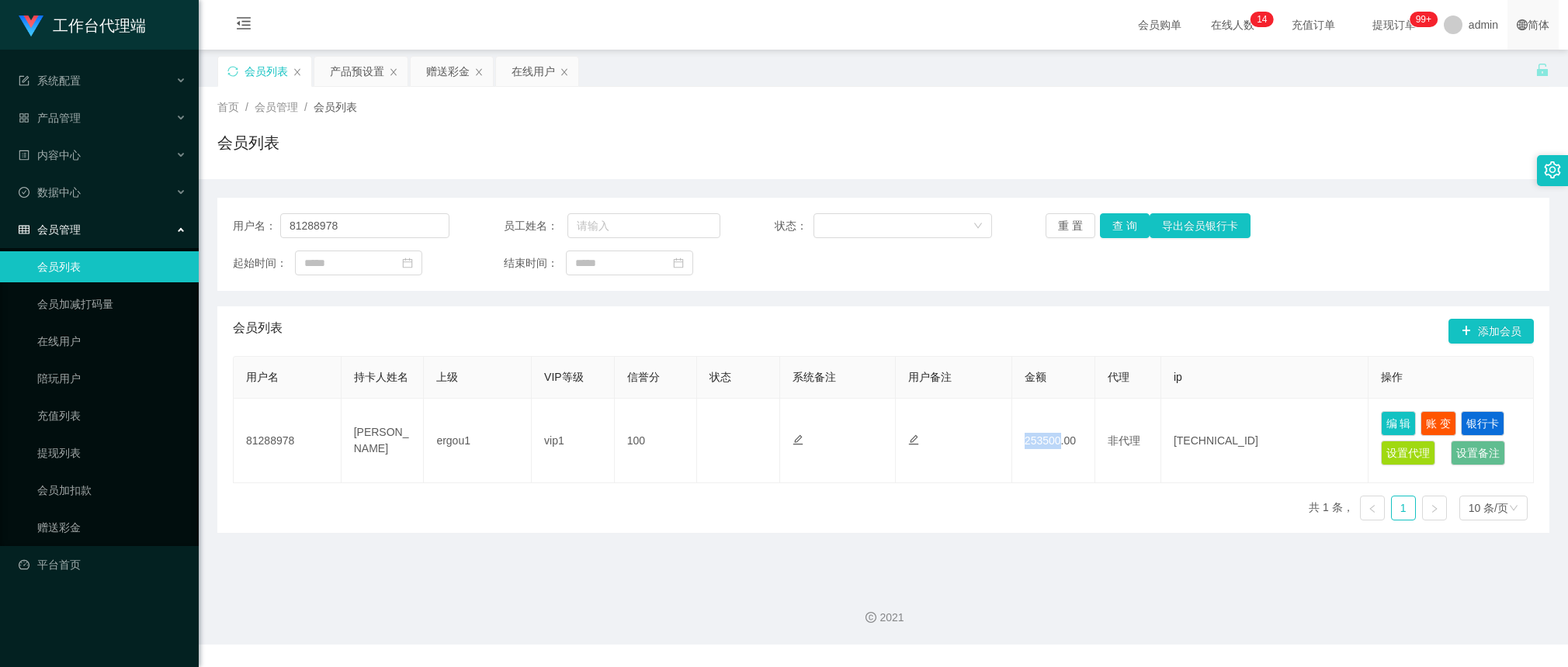
copy td "253500"
